Goal: Find specific page/section: Find specific page/section

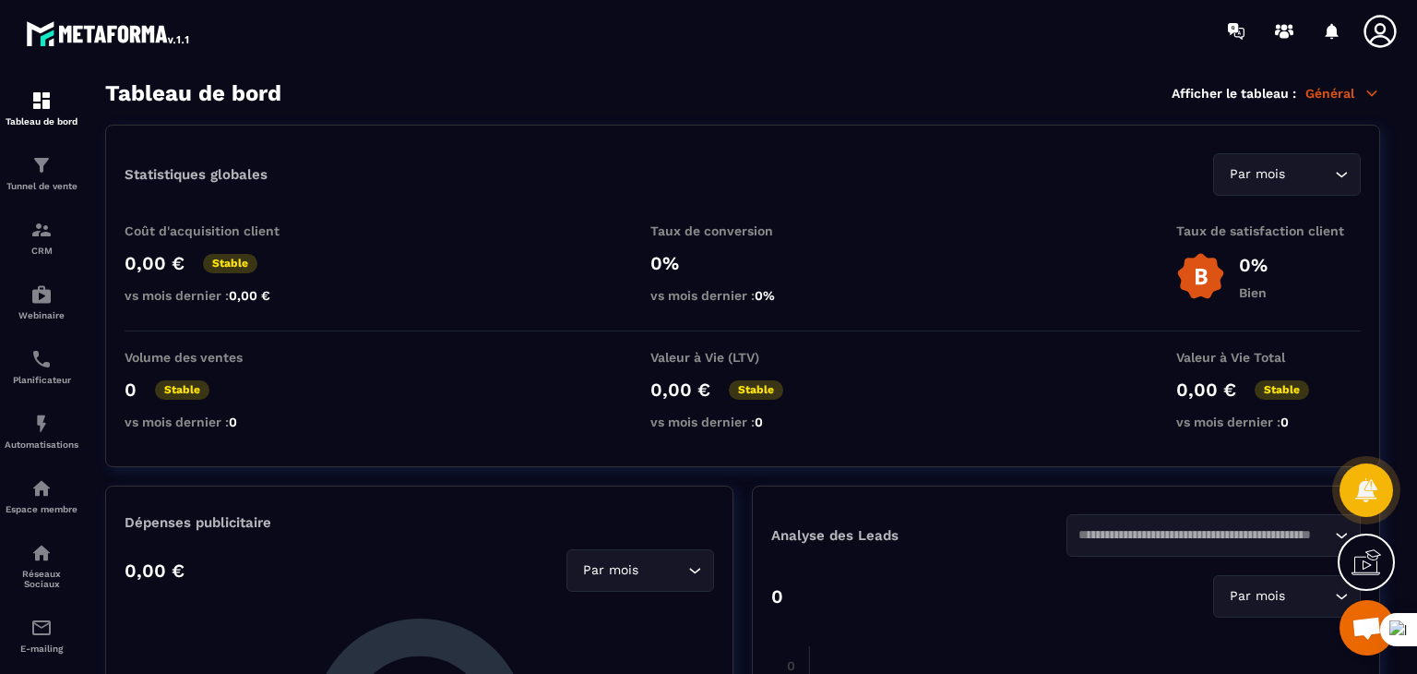
scroll to position [834, 0]
click at [33, 380] on p "Planificateur" at bounding box center [42, 380] width 74 height 10
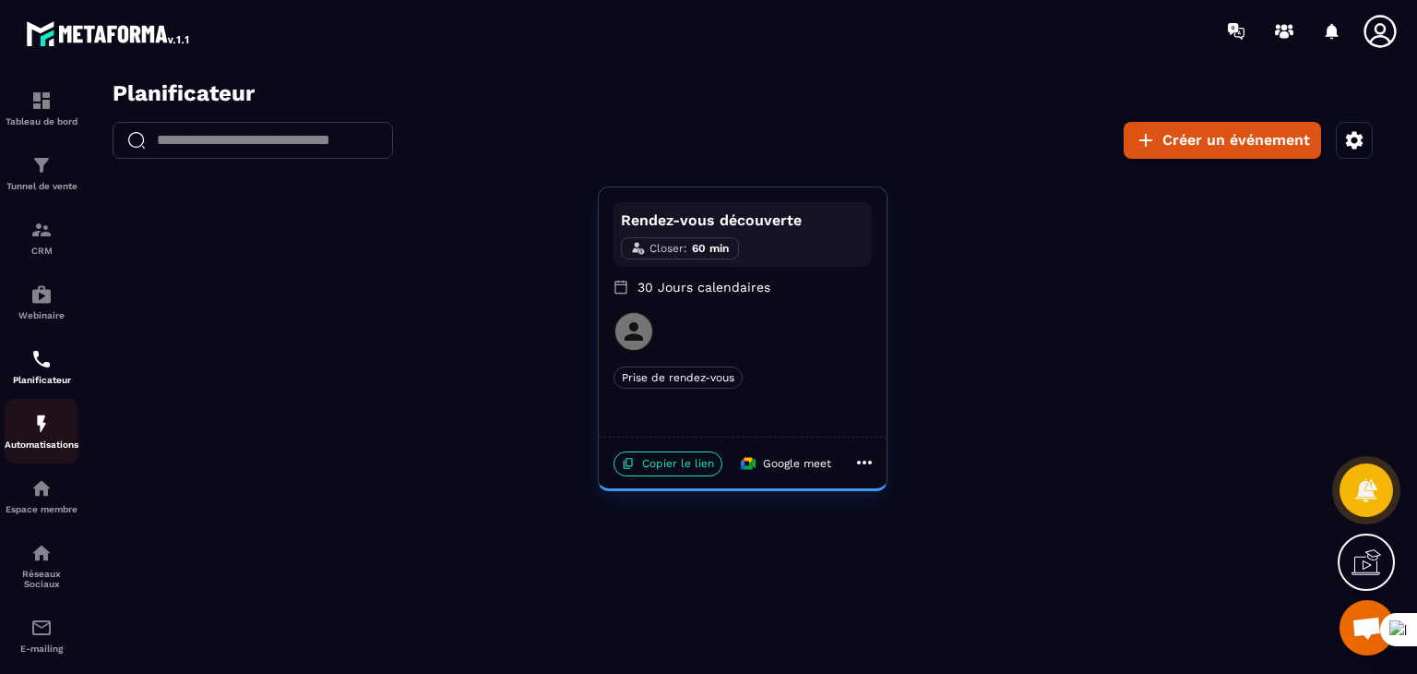
click at [48, 418] on img at bounding box center [41, 423] width 22 height 22
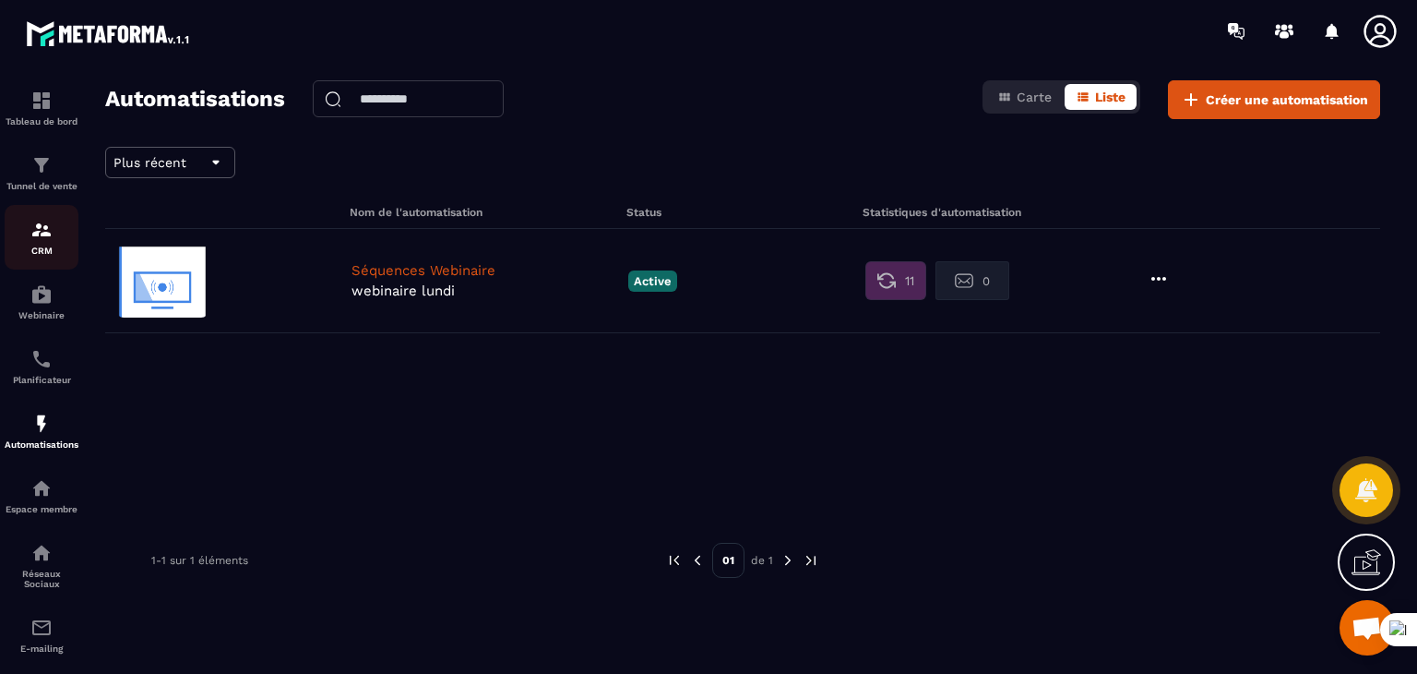
click at [47, 238] on img at bounding box center [41, 230] width 22 height 22
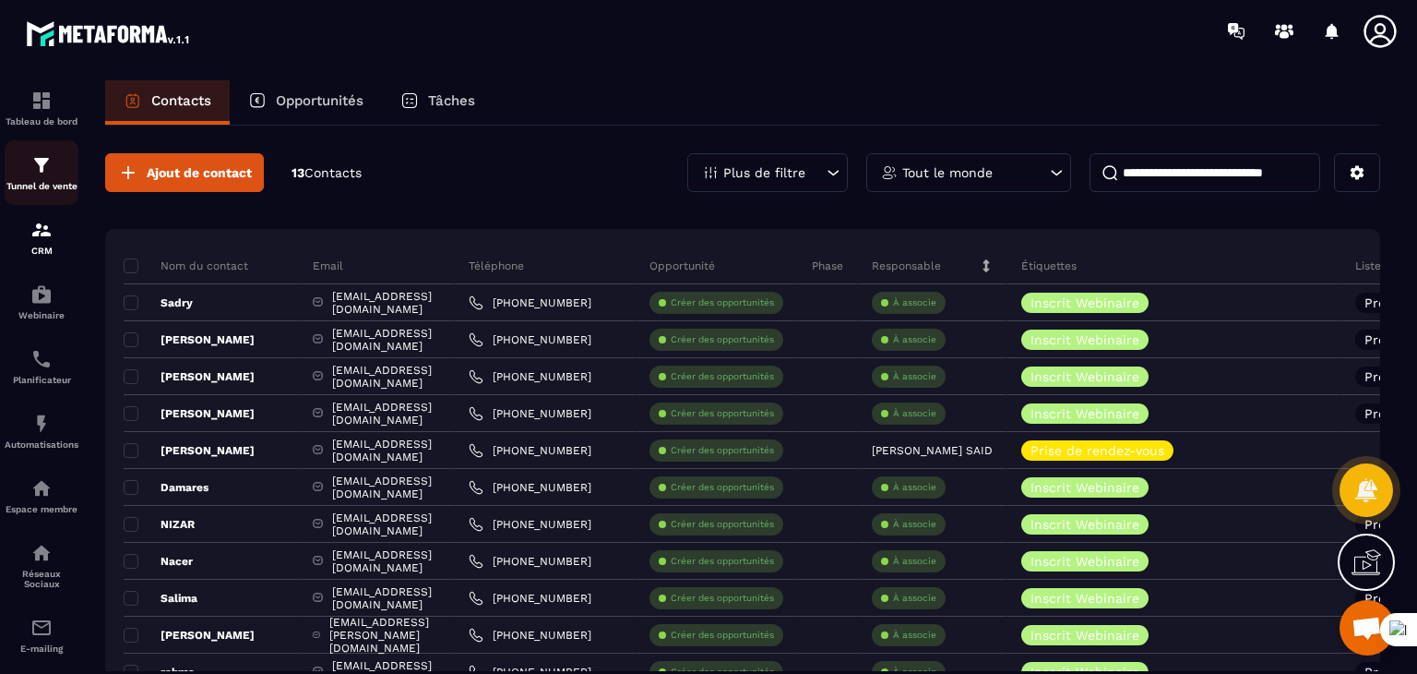
click at [22, 174] on div "Tunnel de vente" at bounding box center [42, 172] width 74 height 37
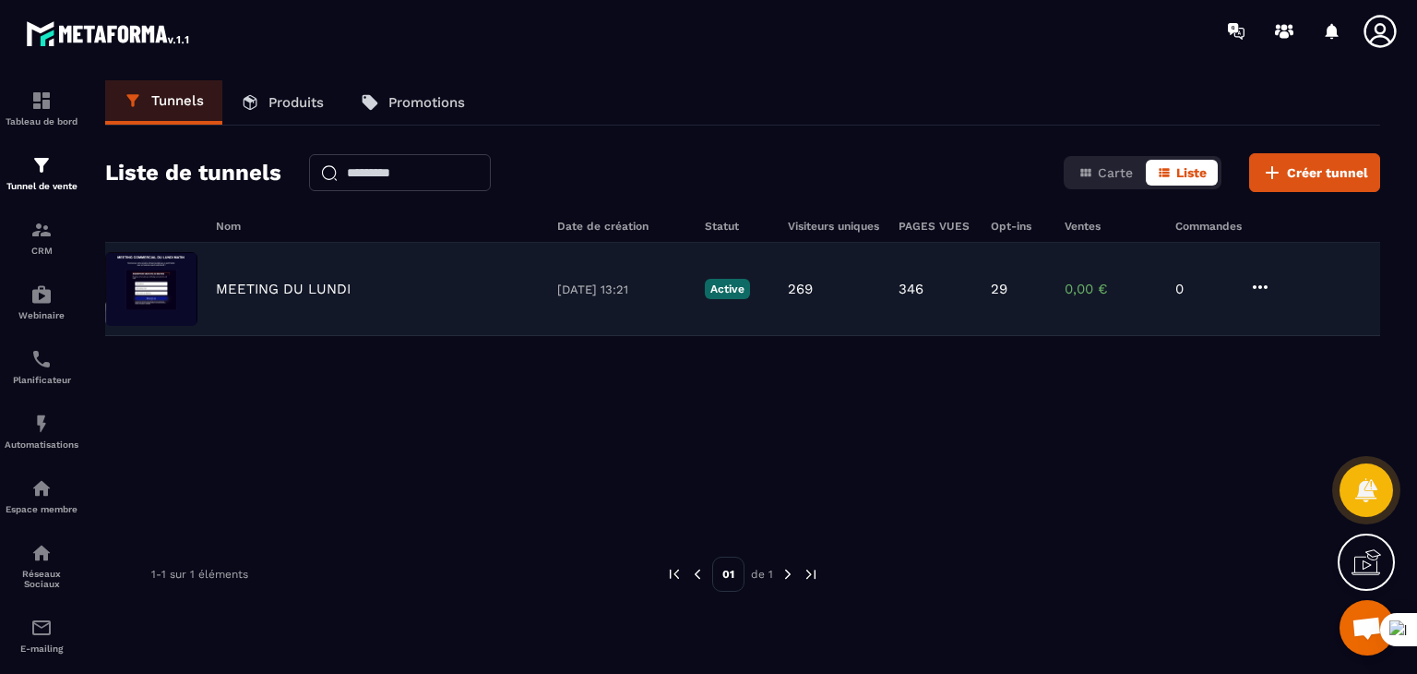
click at [454, 272] on div "MEETING DU [DATE] 13:21 Active 269 346 29 0,00 € 0" at bounding box center [742, 289] width 1275 height 93
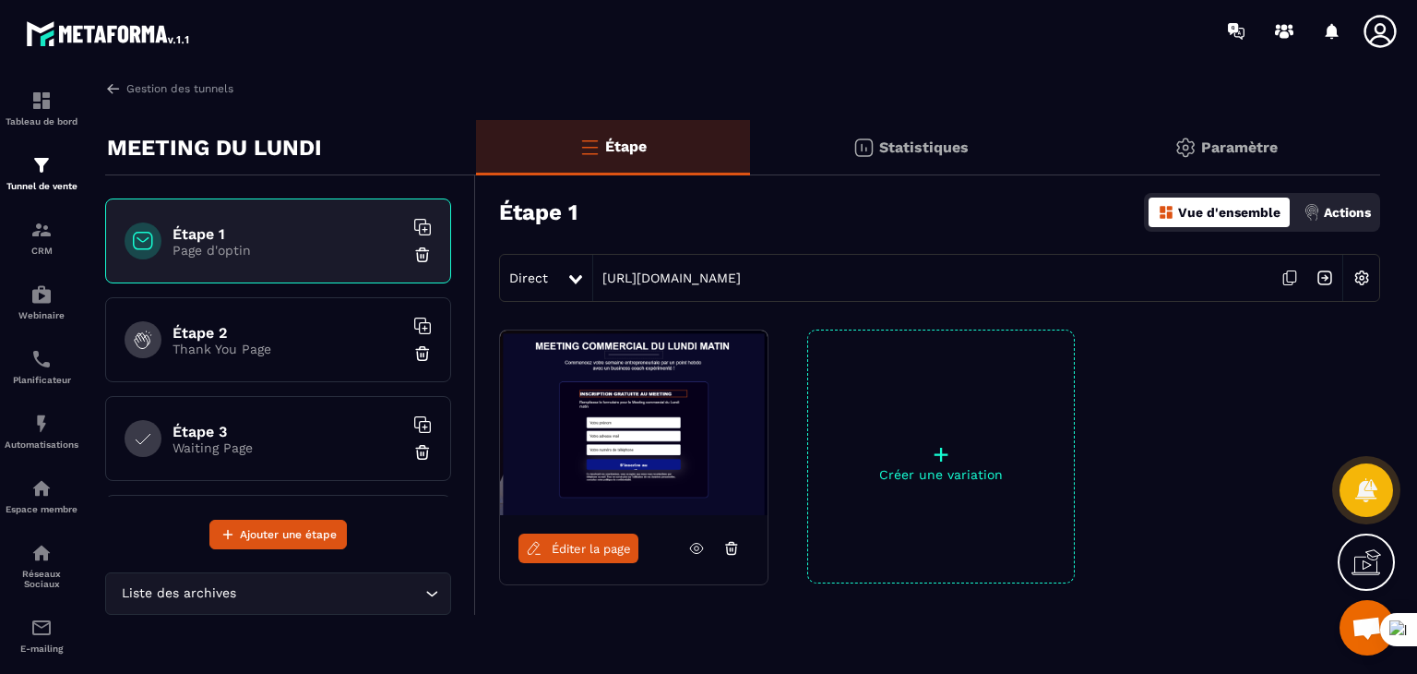
click at [315, 360] on div "Étape 2 Thank You Page" at bounding box center [278, 339] width 346 height 85
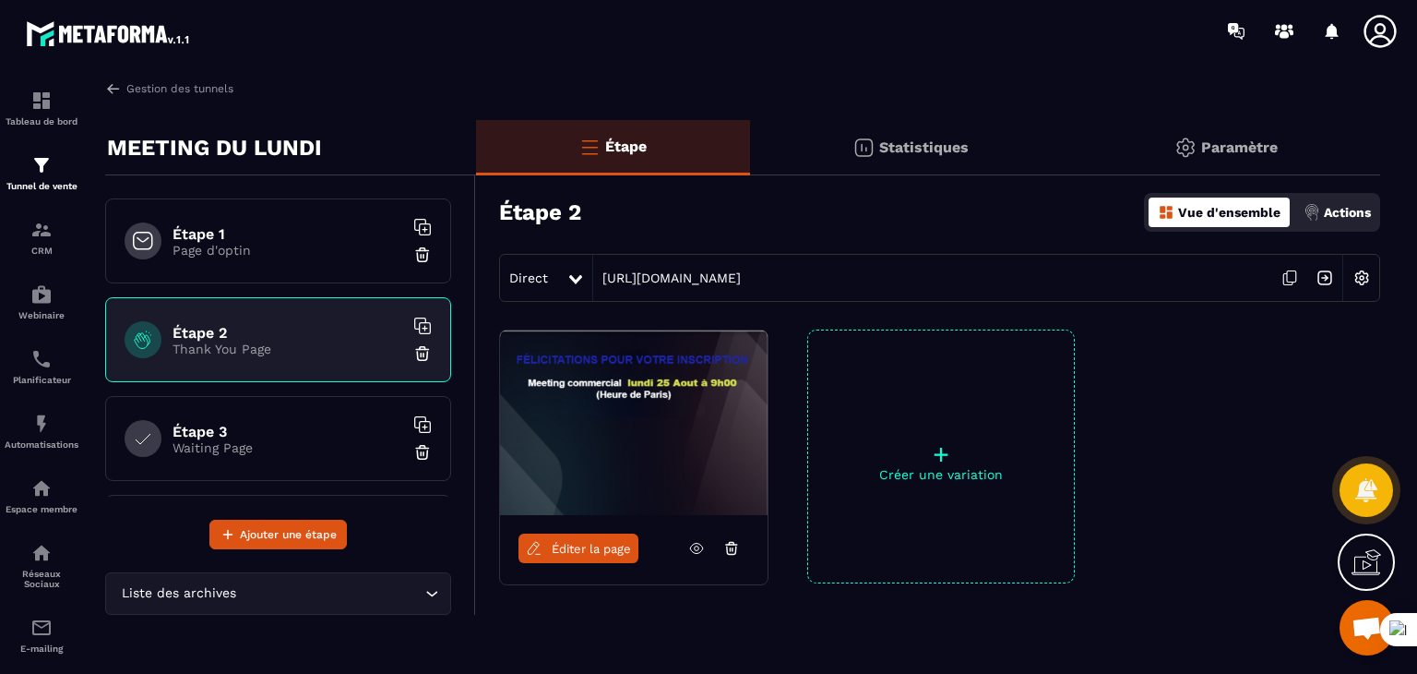
click at [582, 542] on span "Éditer la page" at bounding box center [591, 549] width 79 height 14
